Goal: Book appointment/travel/reservation

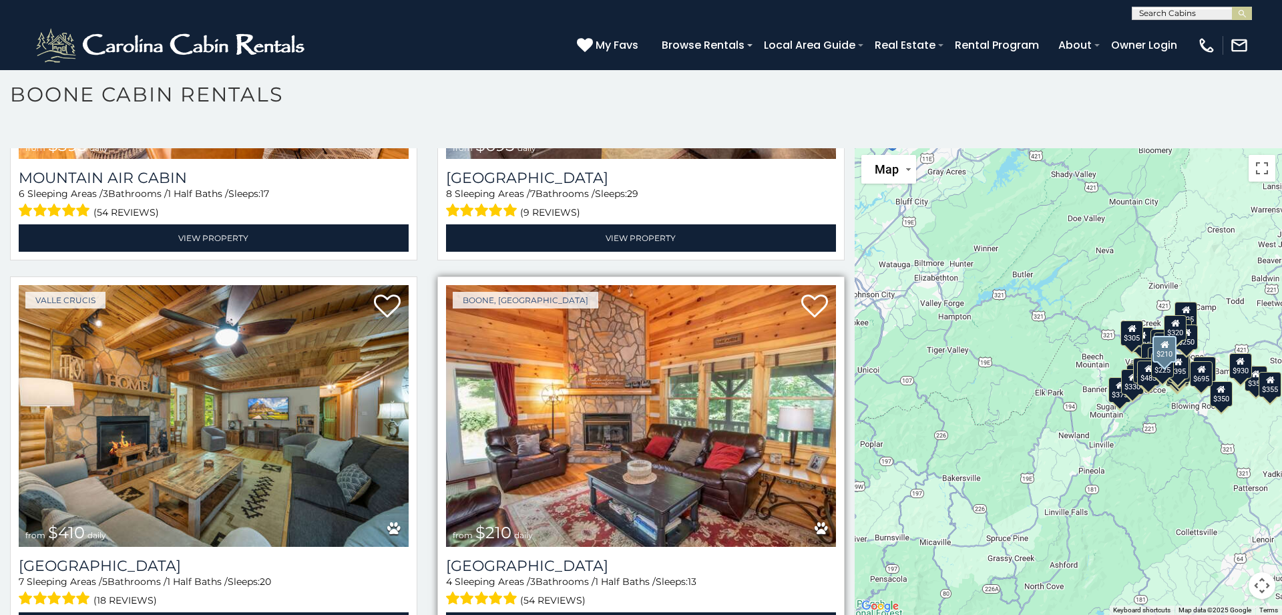
scroll to position [4977, 0]
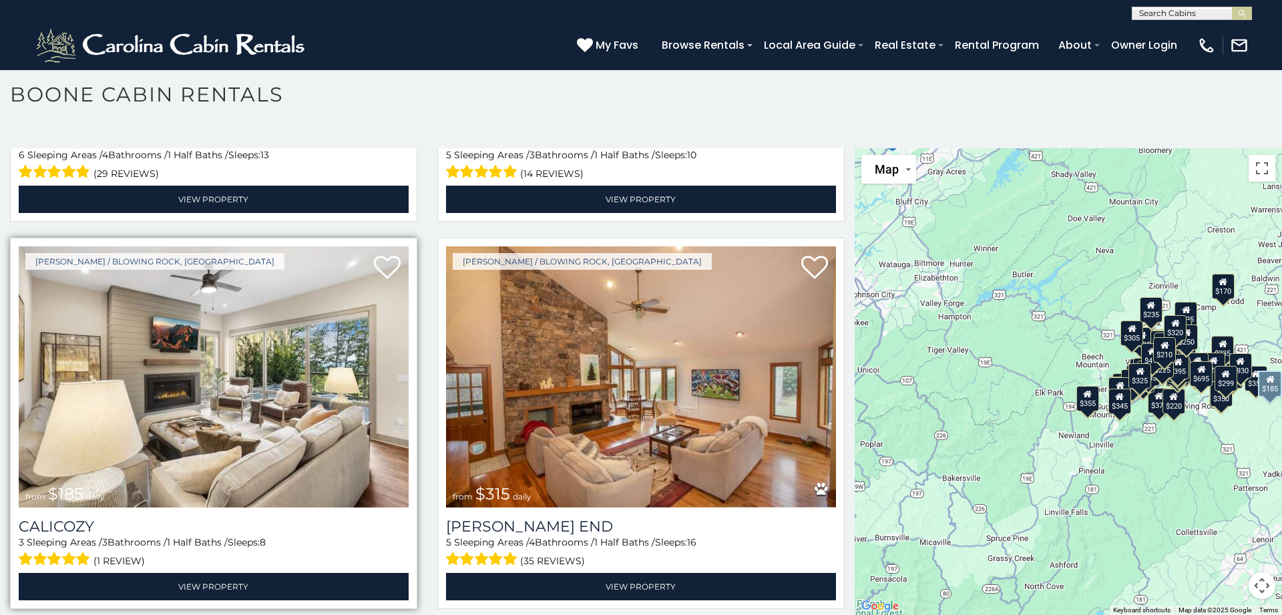
scroll to position [6563, 0]
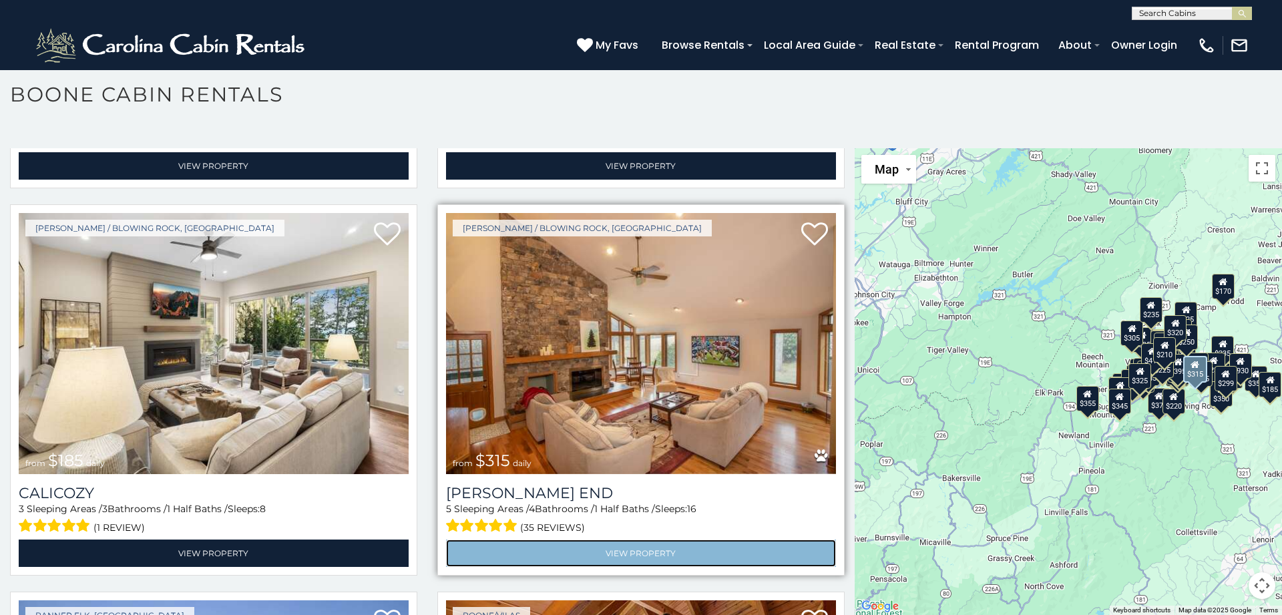
click at [550, 554] on link "View Property" at bounding box center [641, 553] width 390 height 27
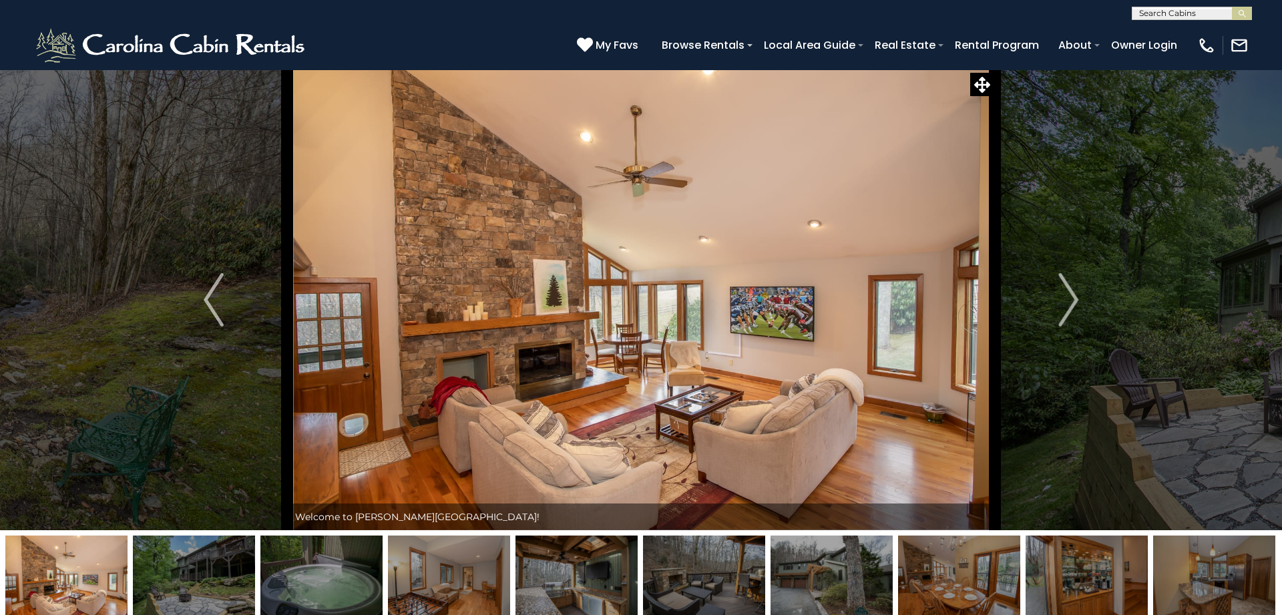
click at [63, 590] on img at bounding box center [66, 577] width 122 height 83
click at [181, 576] on img at bounding box center [194, 577] width 122 height 83
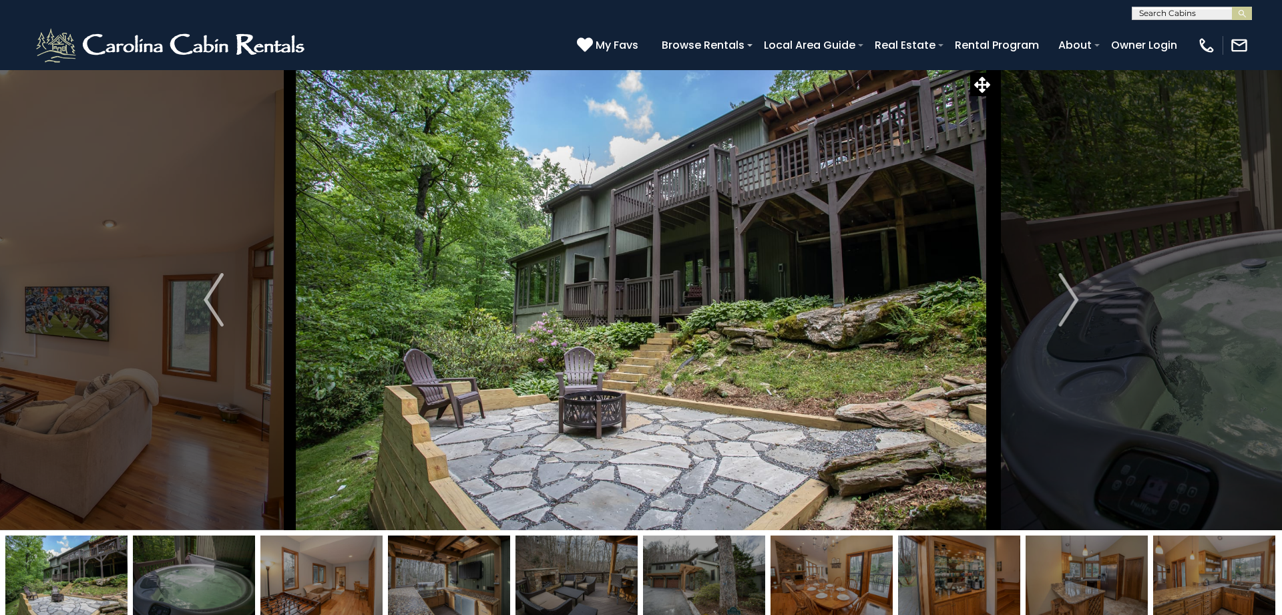
click at [311, 586] on img at bounding box center [321, 577] width 122 height 83
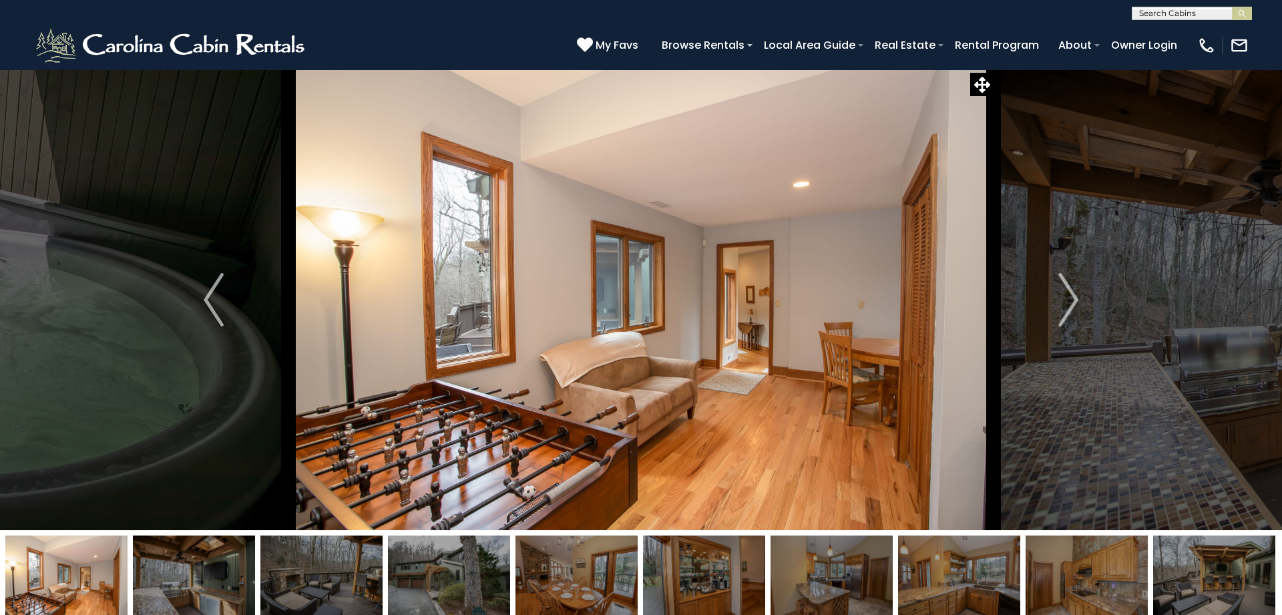
click at [430, 585] on img at bounding box center [449, 577] width 122 height 83
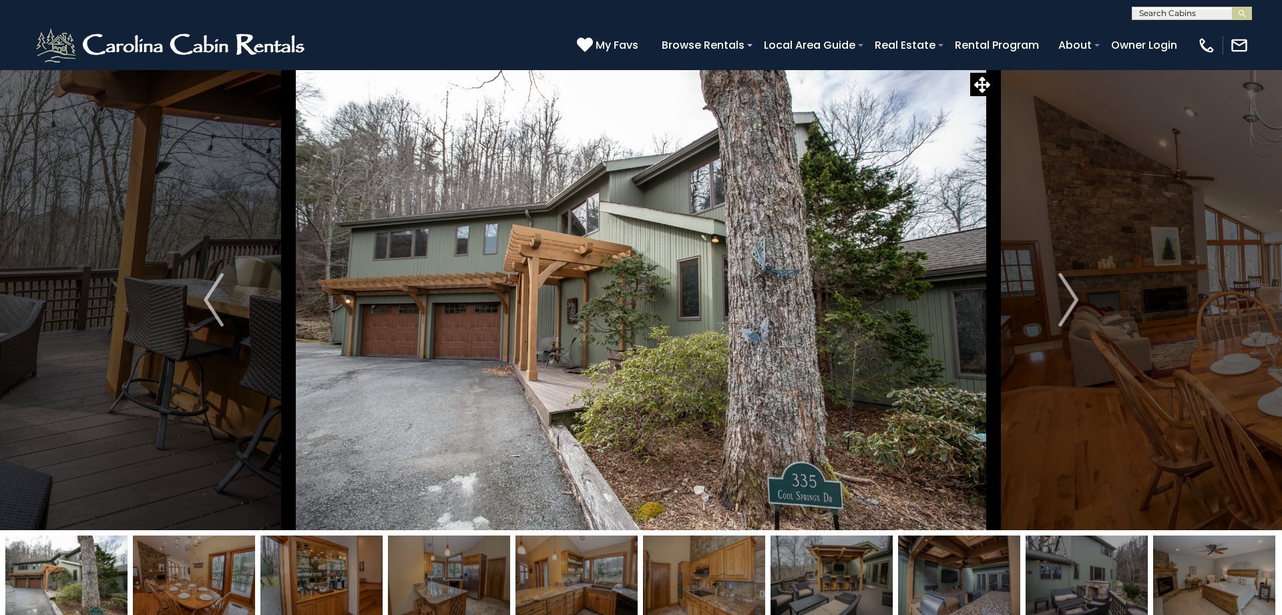
click at [568, 587] on img at bounding box center [577, 577] width 122 height 83
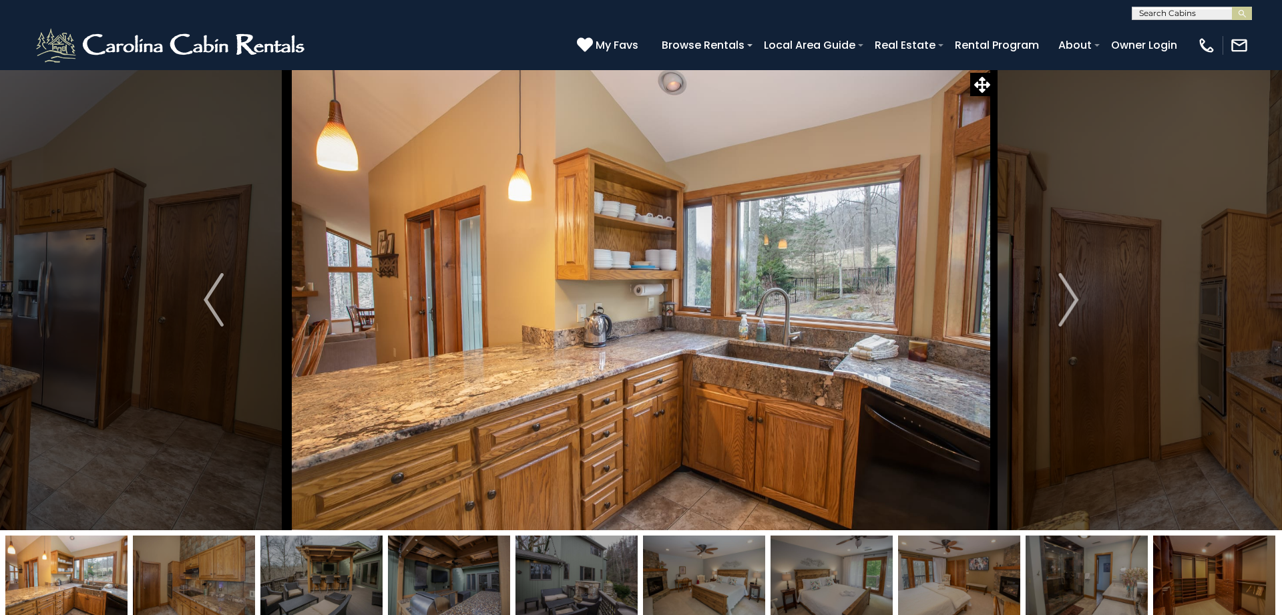
click at [682, 592] on img at bounding box center [704, 577] width 122 height 83
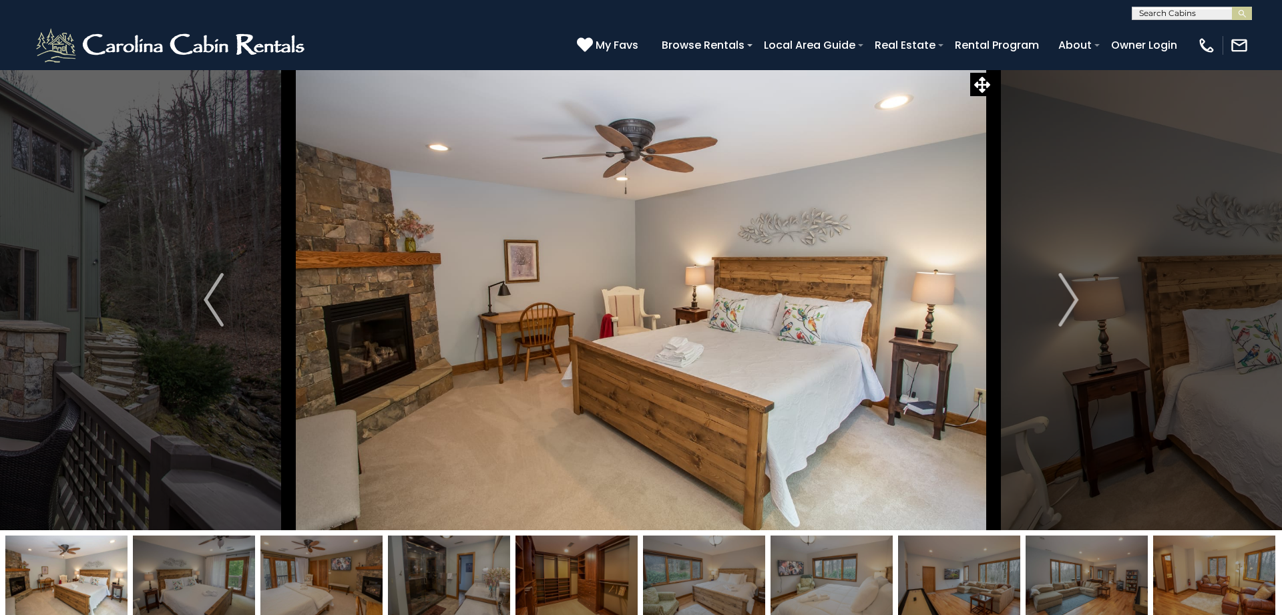
click at [817, 576] on img at bounding box center [832, 577] width 122 height 83
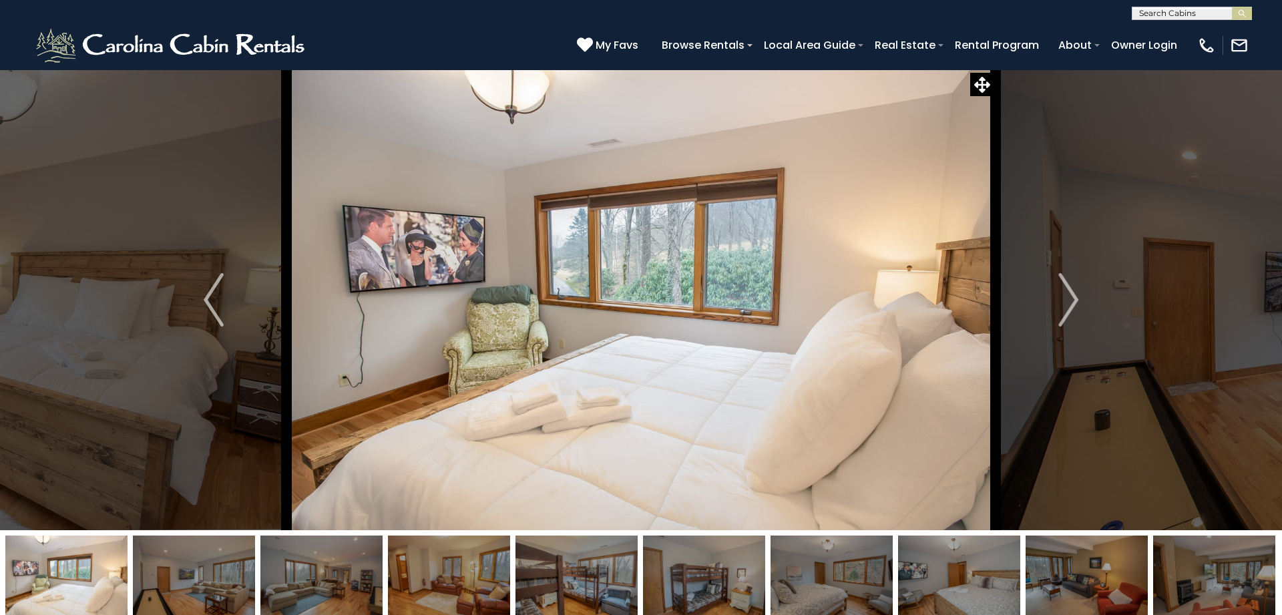
click at [938, 589] on img at bounding box center [959, 577] width 122 height 83
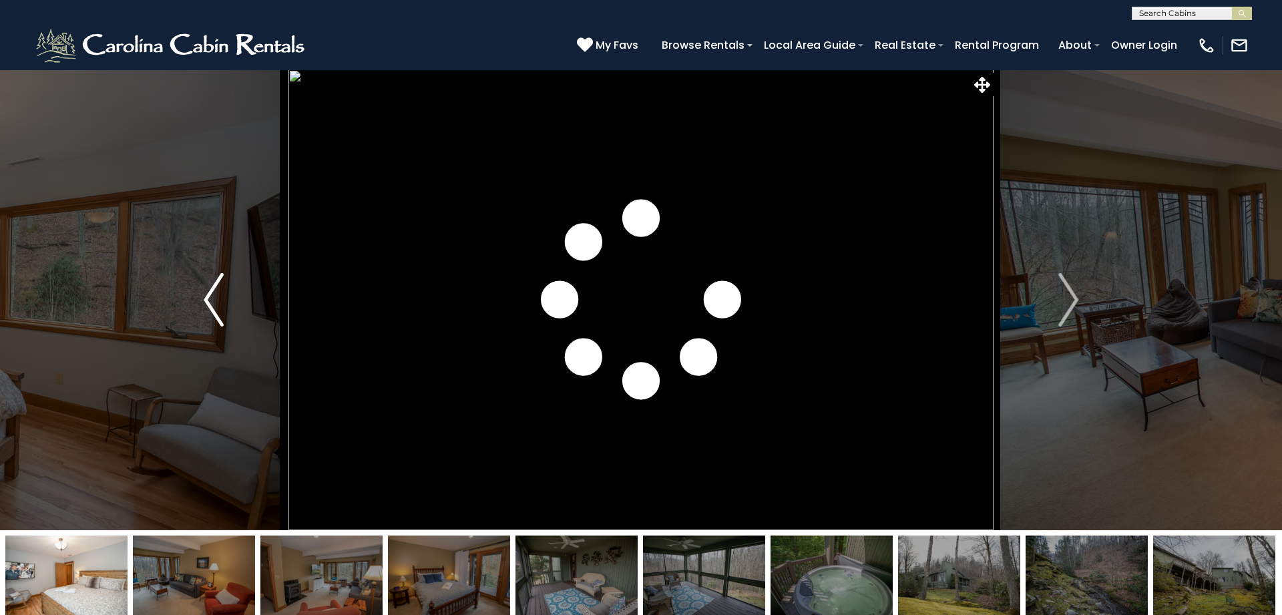
click at [207, 291] on img "Previous" at bounding box center [214, 299] width 20 height 53
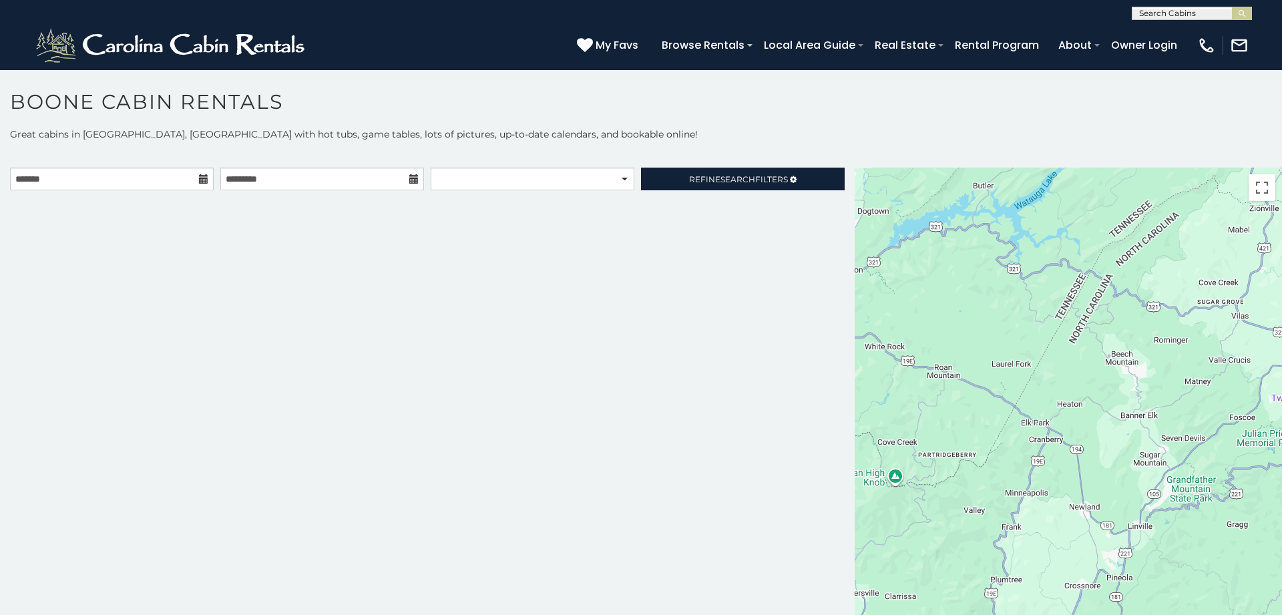
scroll to position [12, 0]
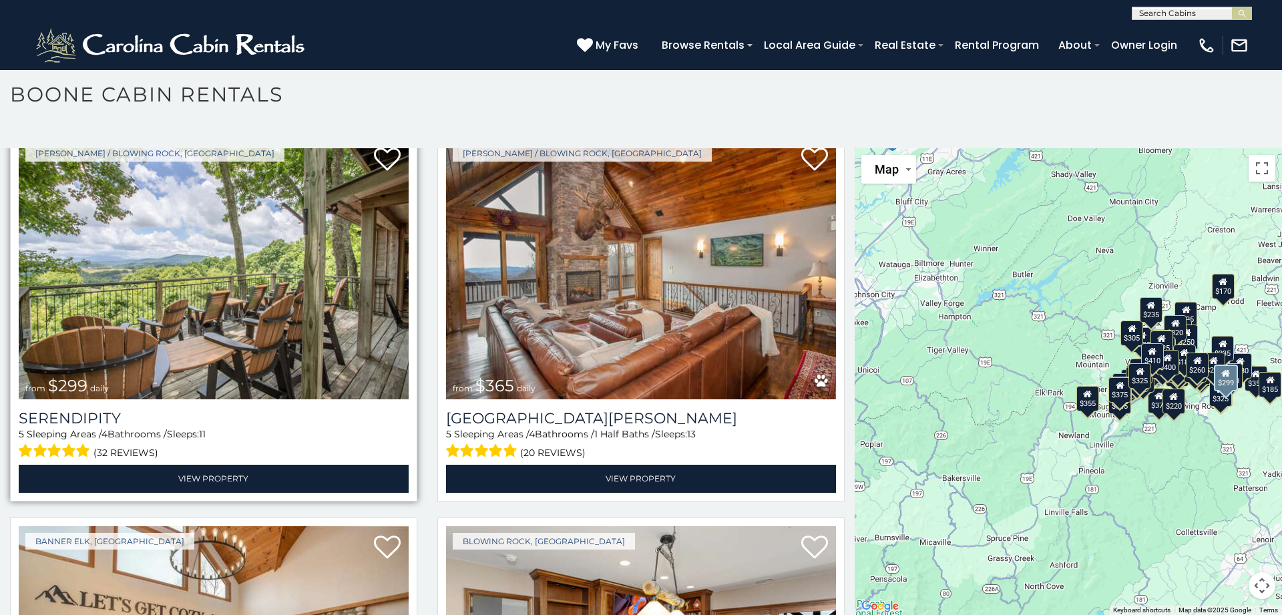
scroll to position [5882, 0]
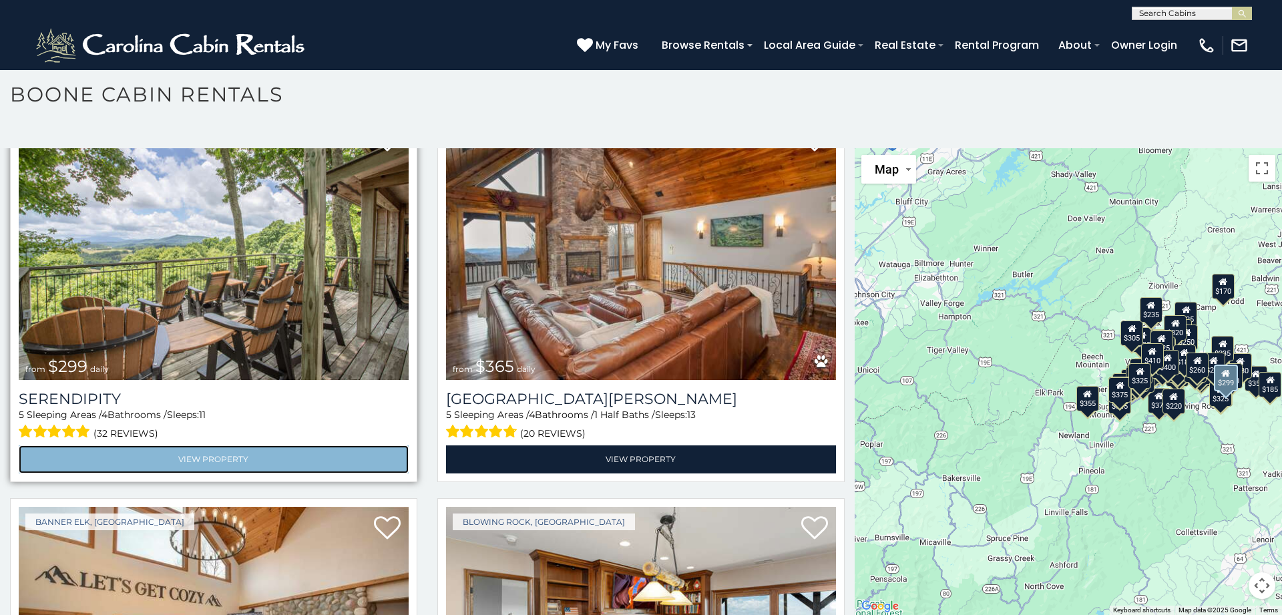
click at [235, 455] on link "View Property" at bounding box center [214, 458] width 390 height 27
